Goal: Download file/media

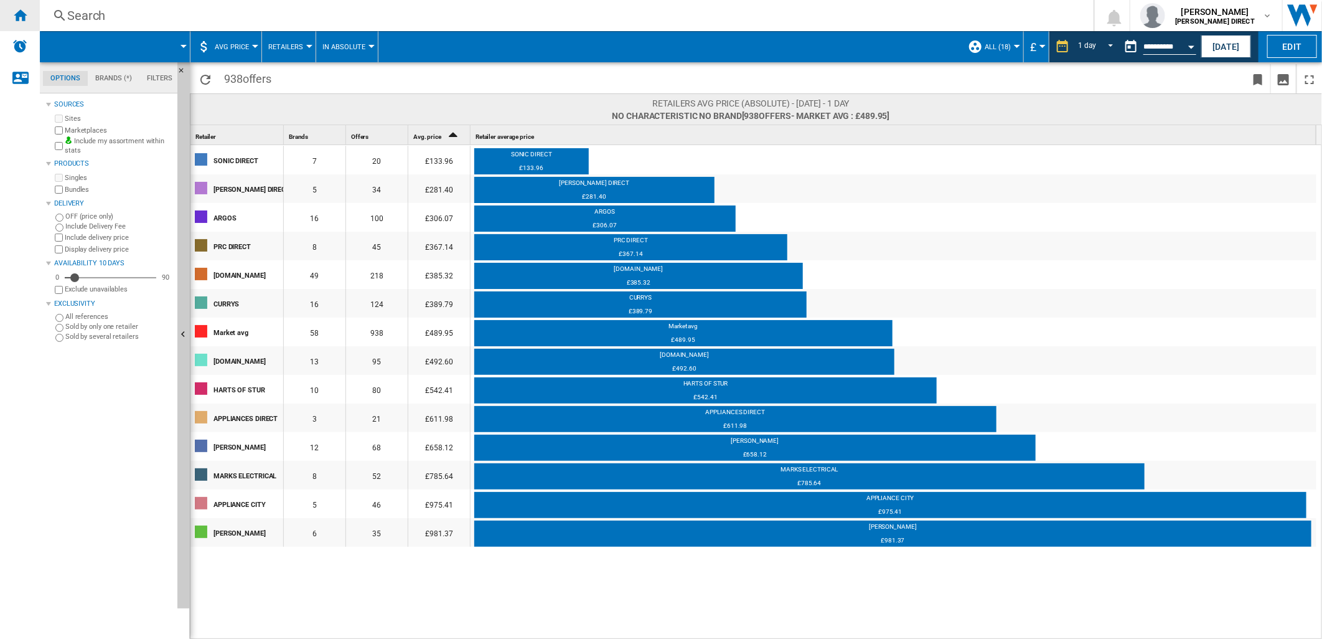
click at [26, 17] on ng-md-icon "Home" at bounding box center [19, 14] width 15 height 15
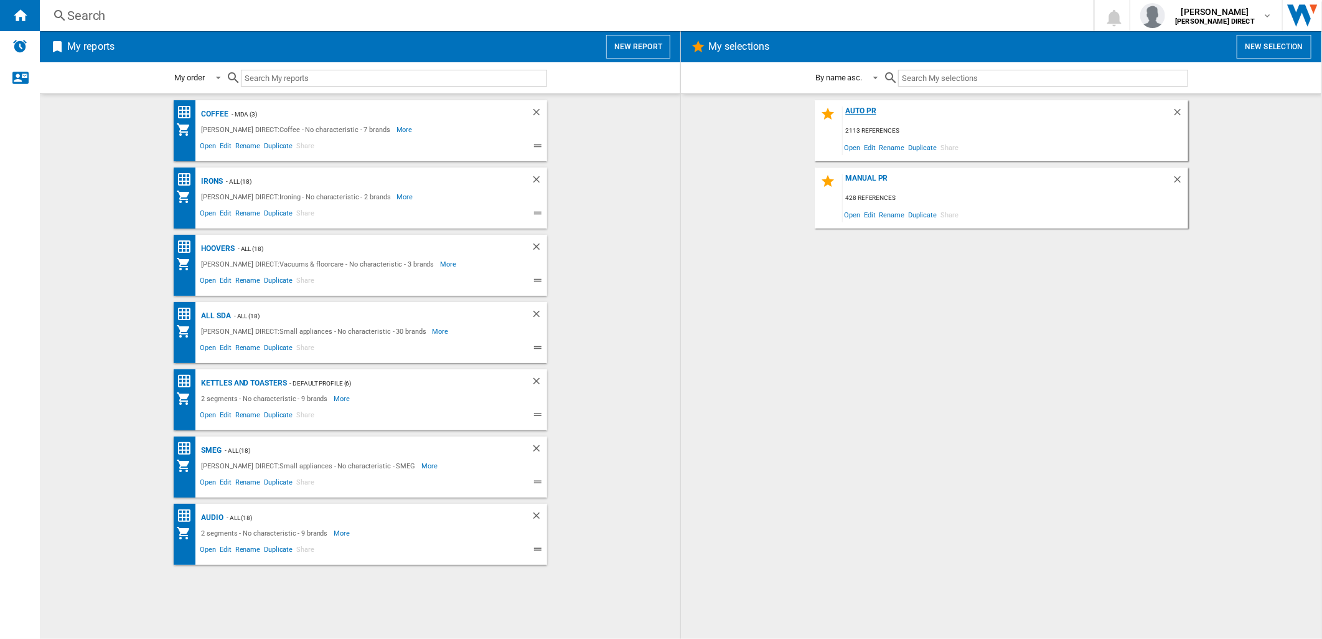
click at [871, 109] on div "AUTO PR" at bounding box center [1007, 114] width 329 height 17
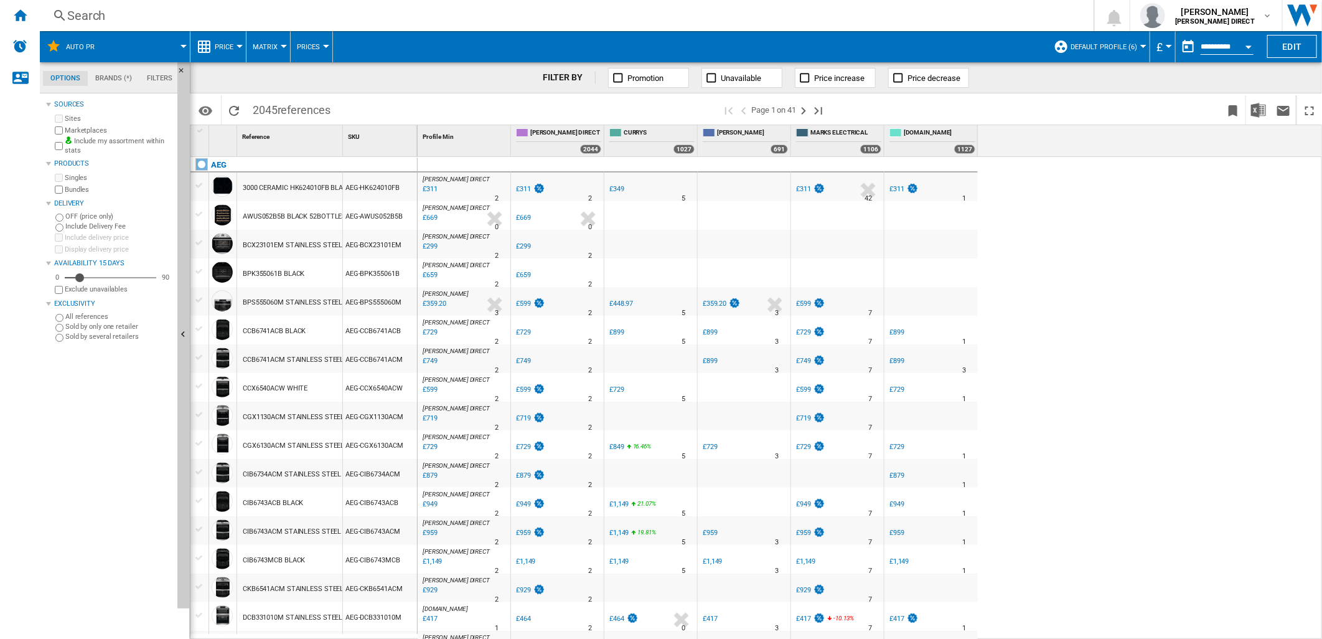
click at [1102, 50] on span "Default profile (6)" at bounding box center [1104, 47] width 67 height 8
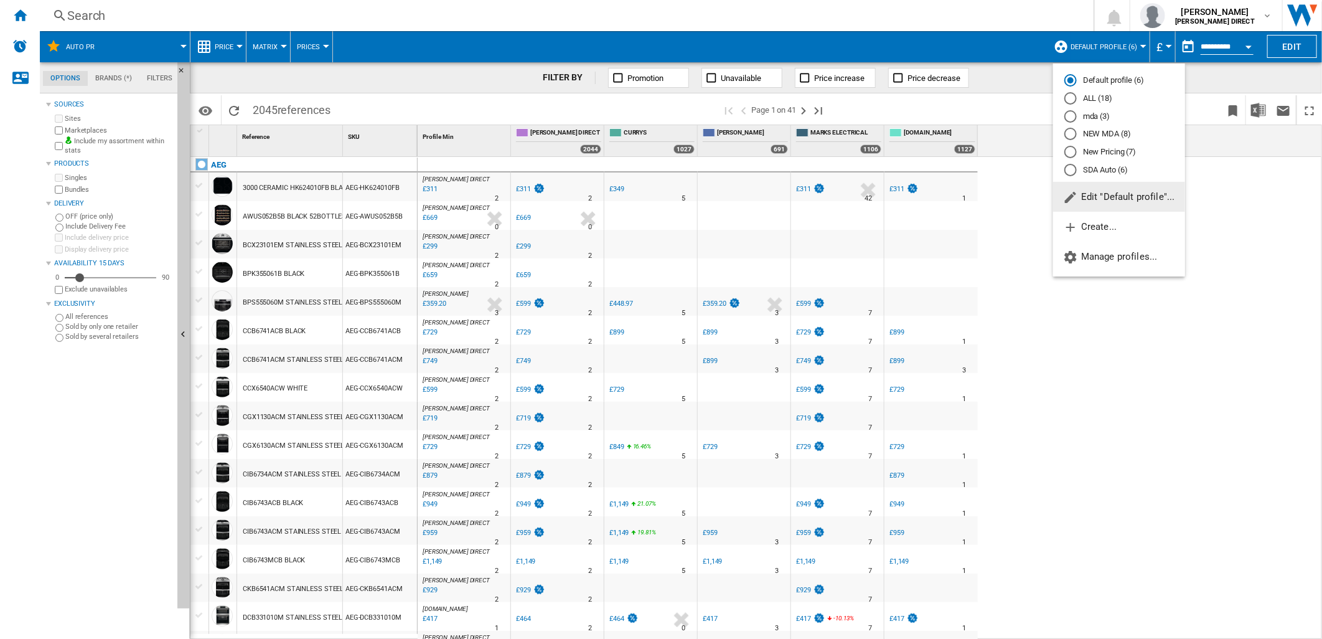
click at [1107, 153] on md-radio-button "New Pricing (7)" at bounding box center [1119, 152] width 110 height 12
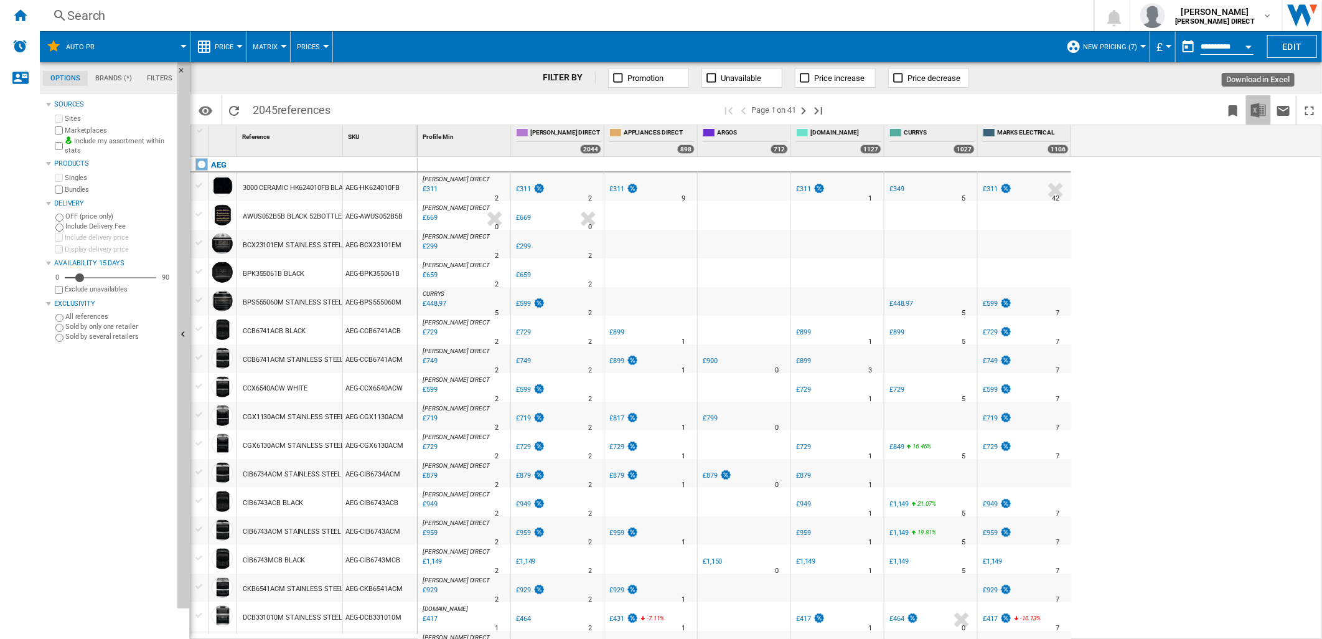
click at [1259, 106] on img "Download in Excel" at bounding box center [1258, 110] width 15 height 15
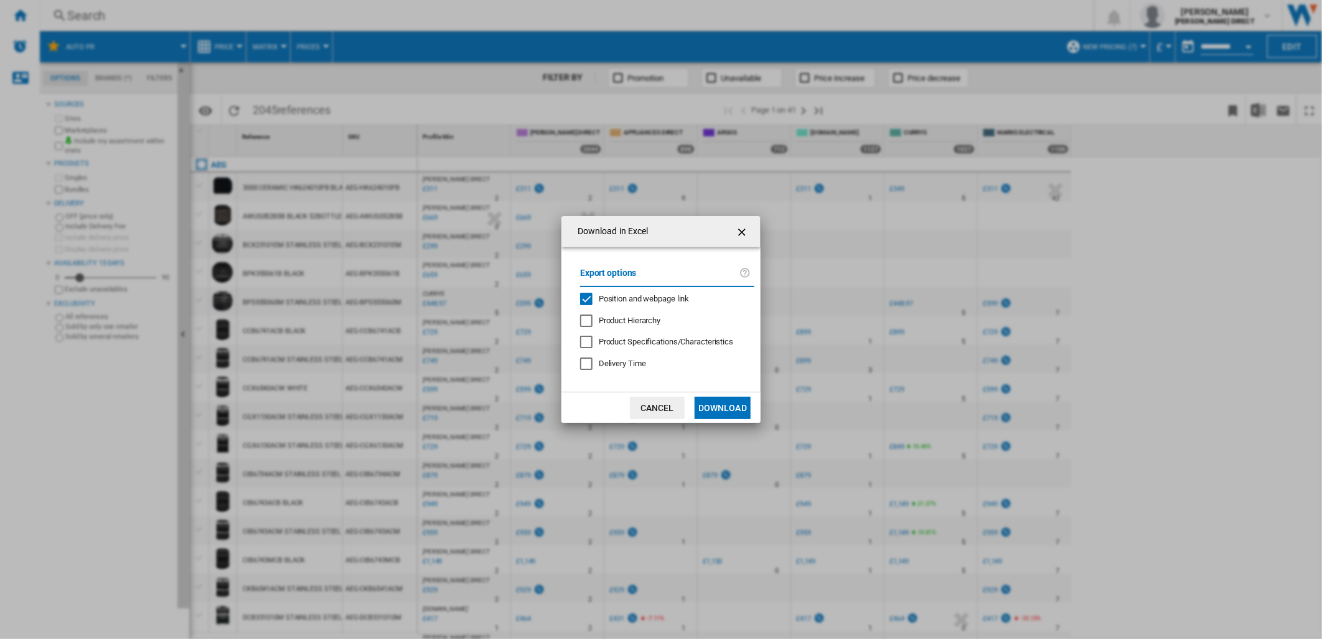
click at [629, 302] on span "Position and webpage link" at bounding box center [644, 298] width 91 height 9
click at [733, 403] on button "Download" at bounding box center [723, 407] width 56 height 22
